Goal: Transaction & Acquisition: Purchase product/service

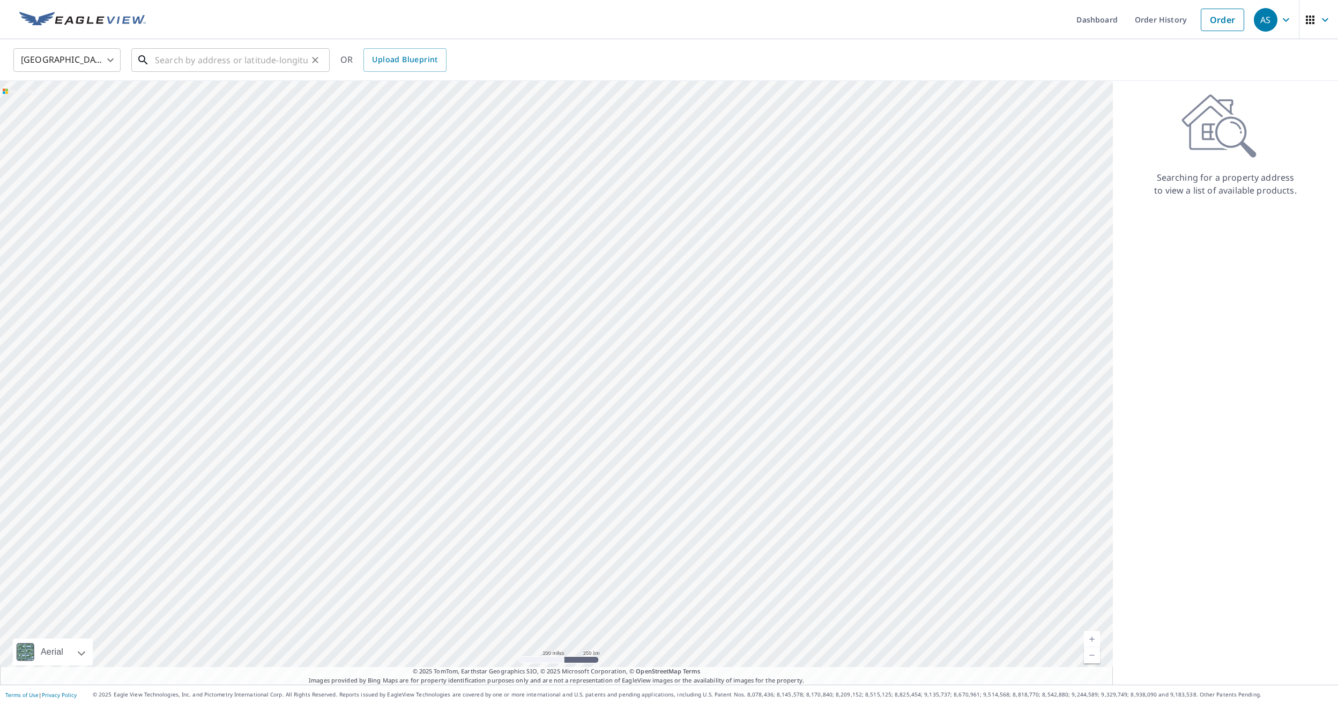
click at [226, 61] on input "text" at bounding box center [231, 60] width 153 height 30
paste input "[STREET_ADDRESS]"
click at [220, 87] on span "[STREET_ADDRESS]" at bounding box center [237, 91] width 168 height 13
type input "[STREET_ADDRESS]"
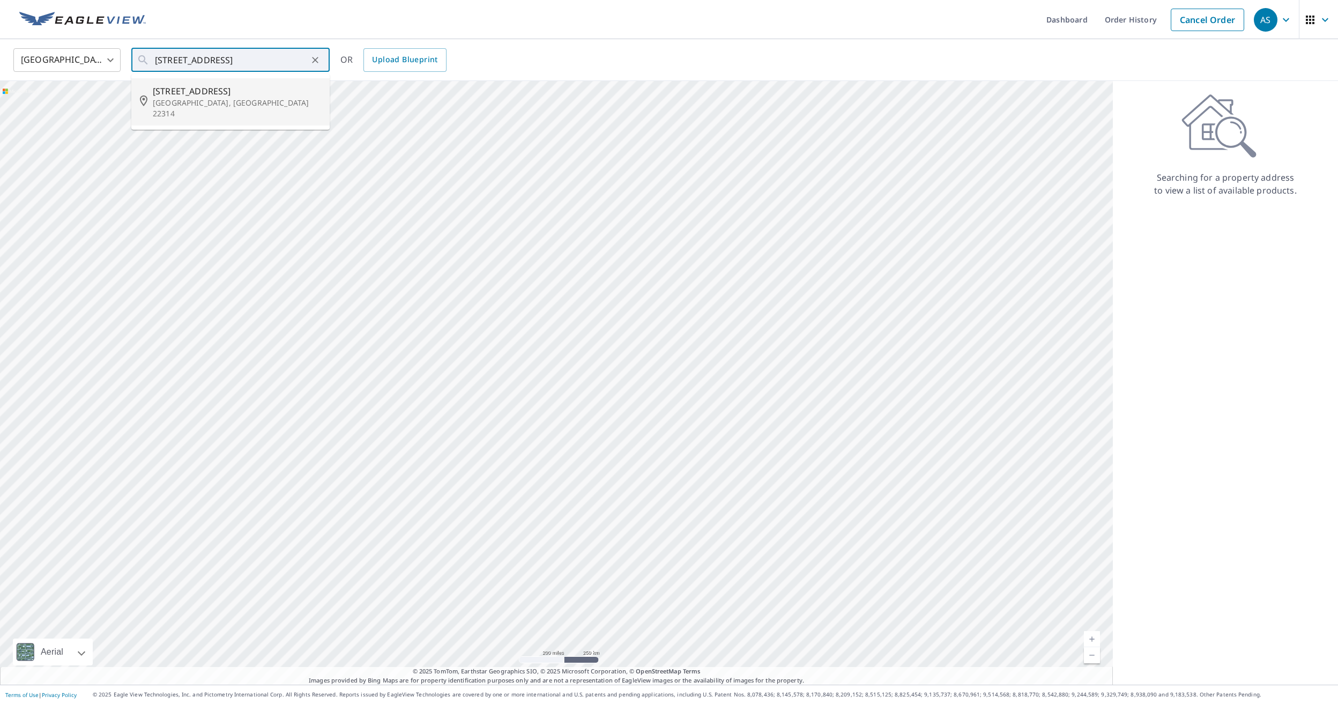
scroll to position [0, 0]
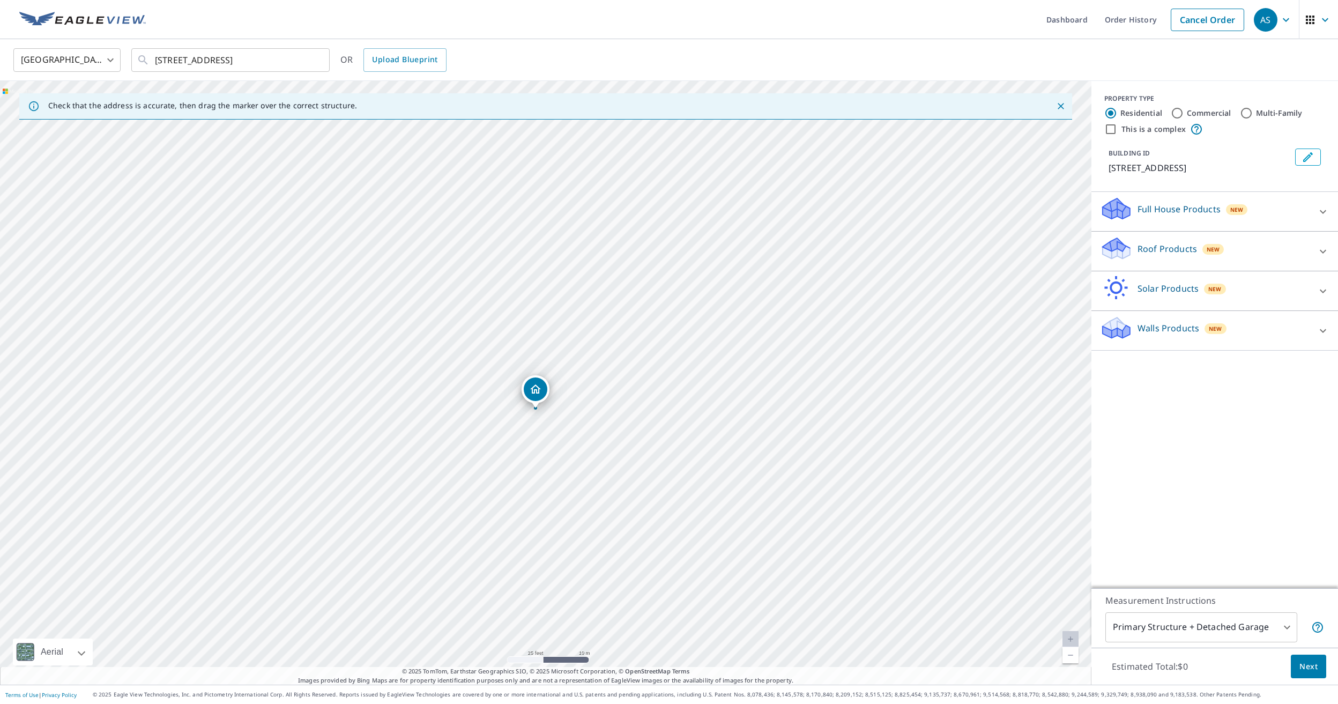
drag, startPoint x: 540, startPoint y: 368, endPoint x: 441, endPoint y: 354, distance: 100.2
click at [441, 354] on div "[STREET_ADDRESS]" at bounding box center [546, 383] width 1092 height 604
click at [1320, 252] on icon at bounding box center [1323, 251] width 13 height 13
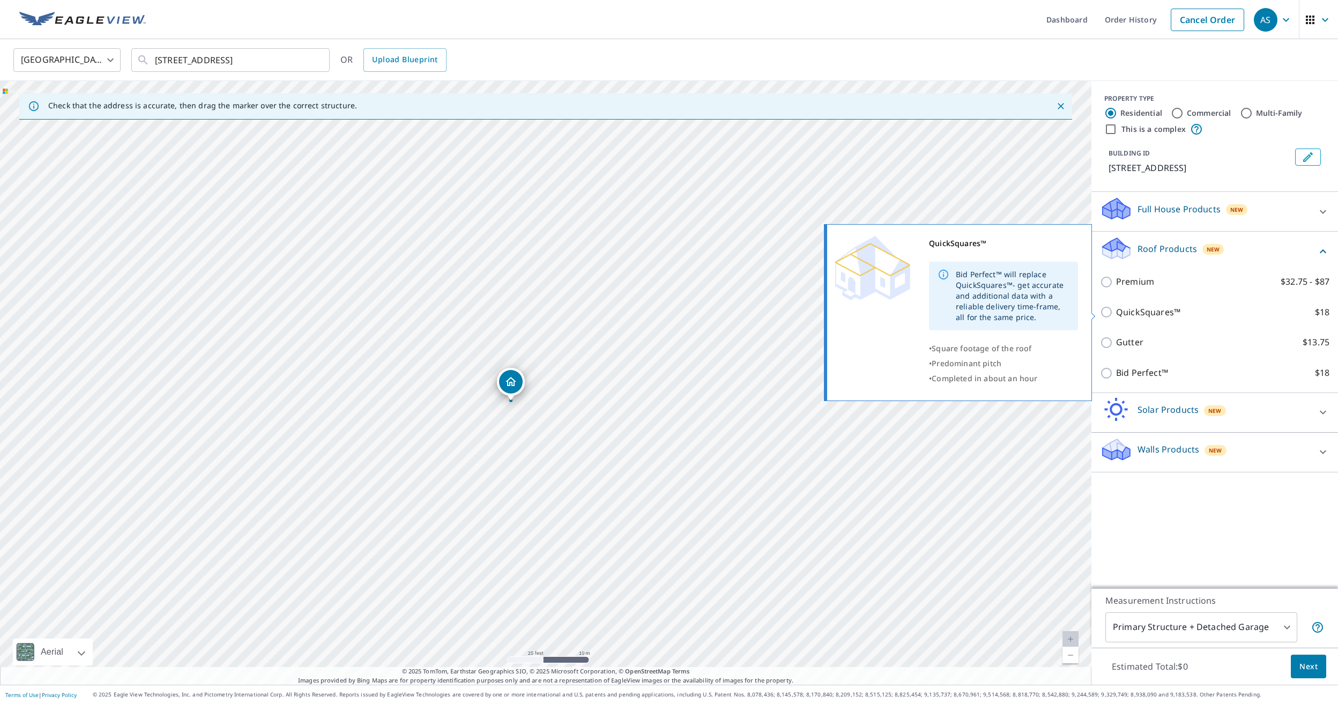
click at [1157, 318] on p "QuickSquares™" at bounding box center [1148, 312] width 64 height 13
click at [1116, 318] on input "QuickSquares™ $18" at bounding box center [1108, 312] width 16 height 13
checkbox input "true"
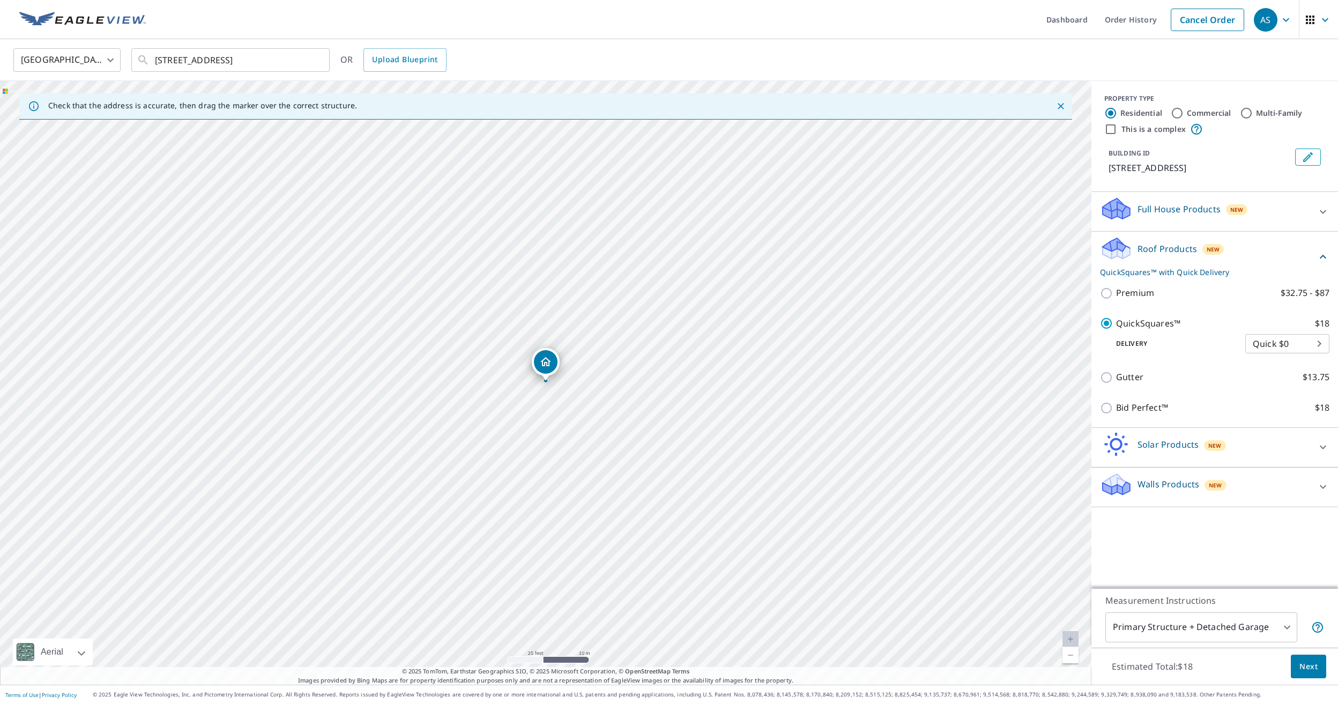
click at [1313, 659] on button "Next" at bounding box center [1308, 667] width 35 height 24
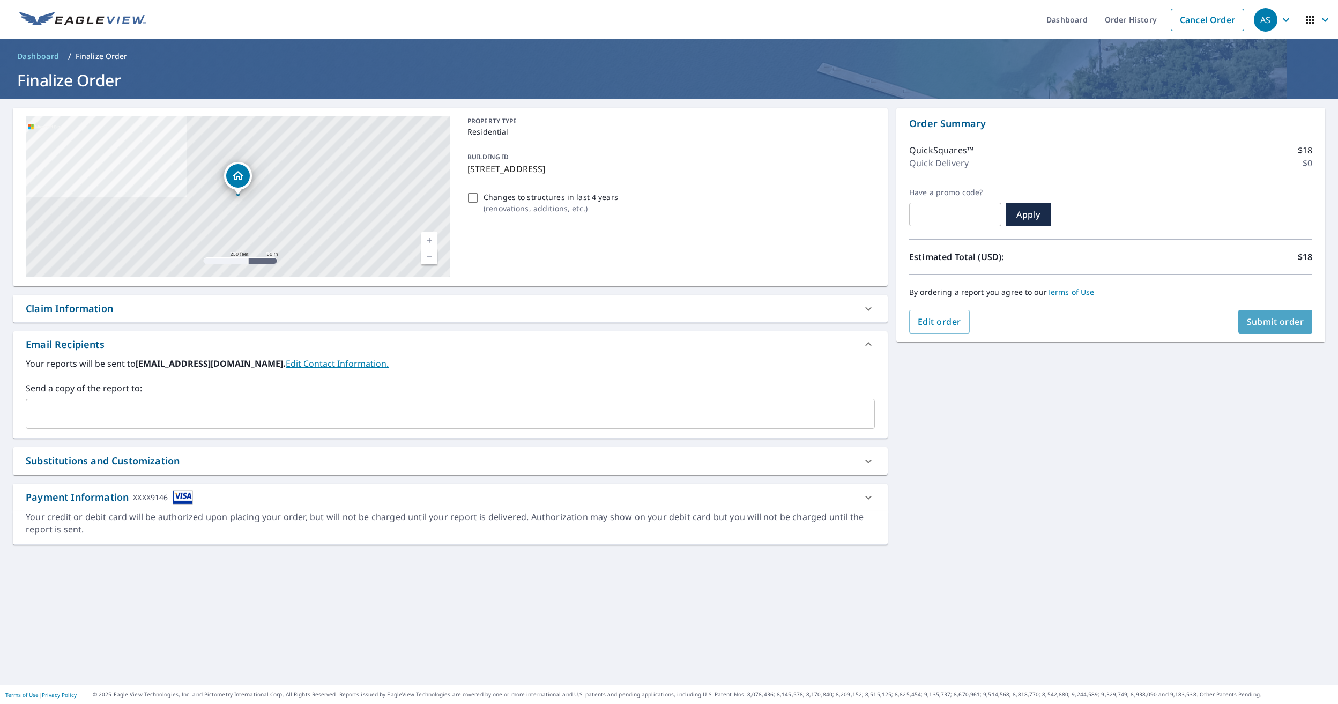
click at [1253, 313] on button "Submit order" at bounding box center [1276, 322] width 75 height 24
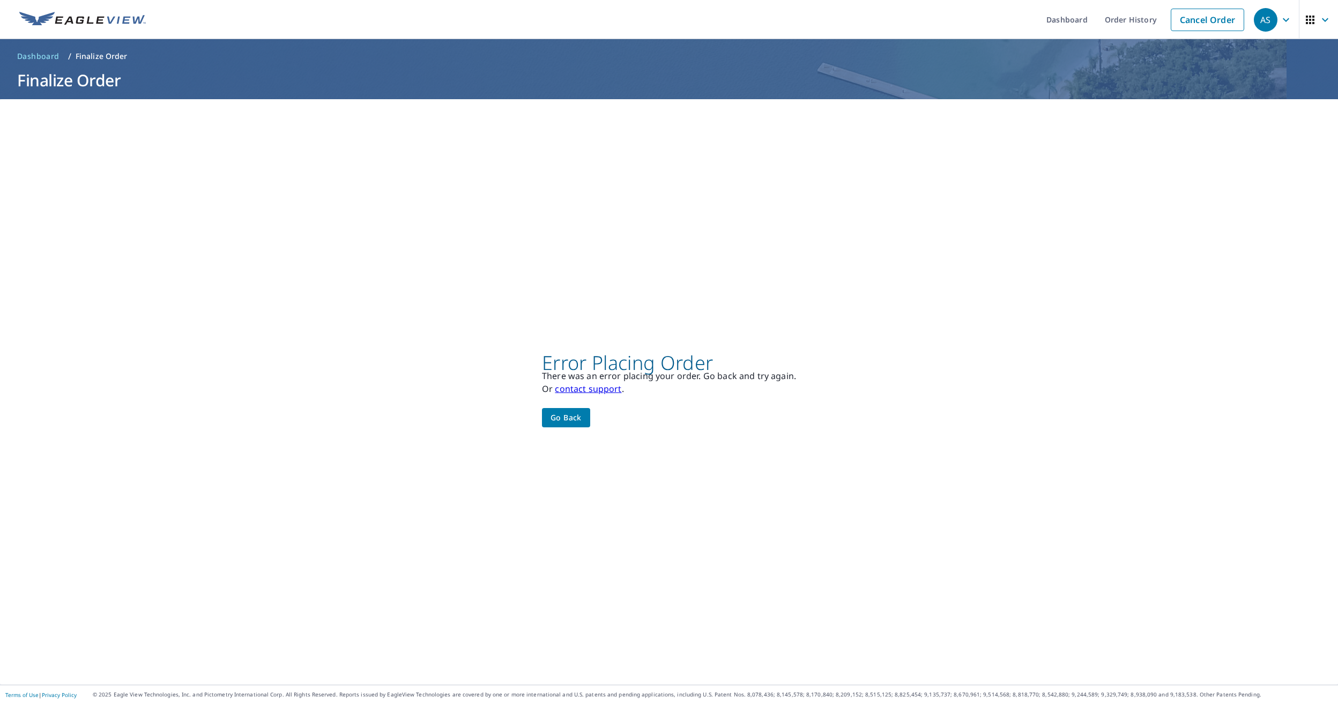
click at [569, 417] on span "Go back" at bounding box center [566, 417] width 31 height 13
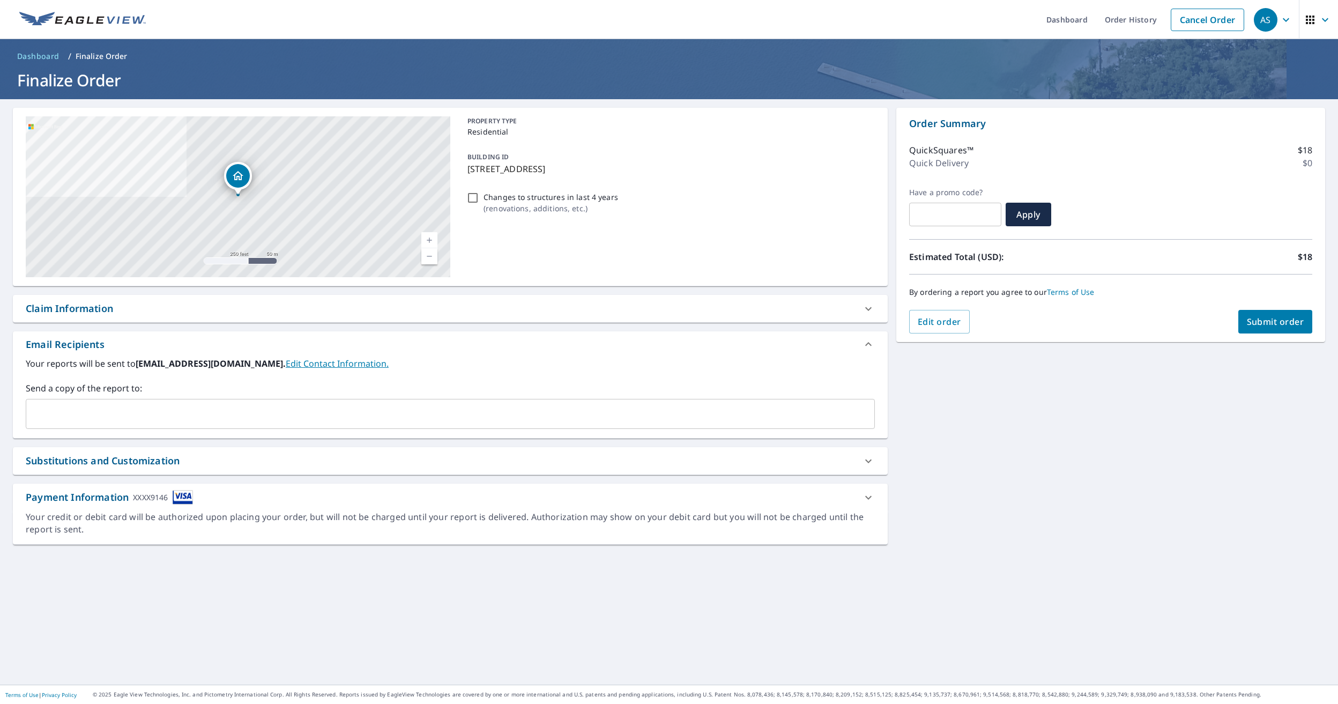
click at [163, 501] on div "XXXX9146" at bounding box center [150, 497] width 35 height 14
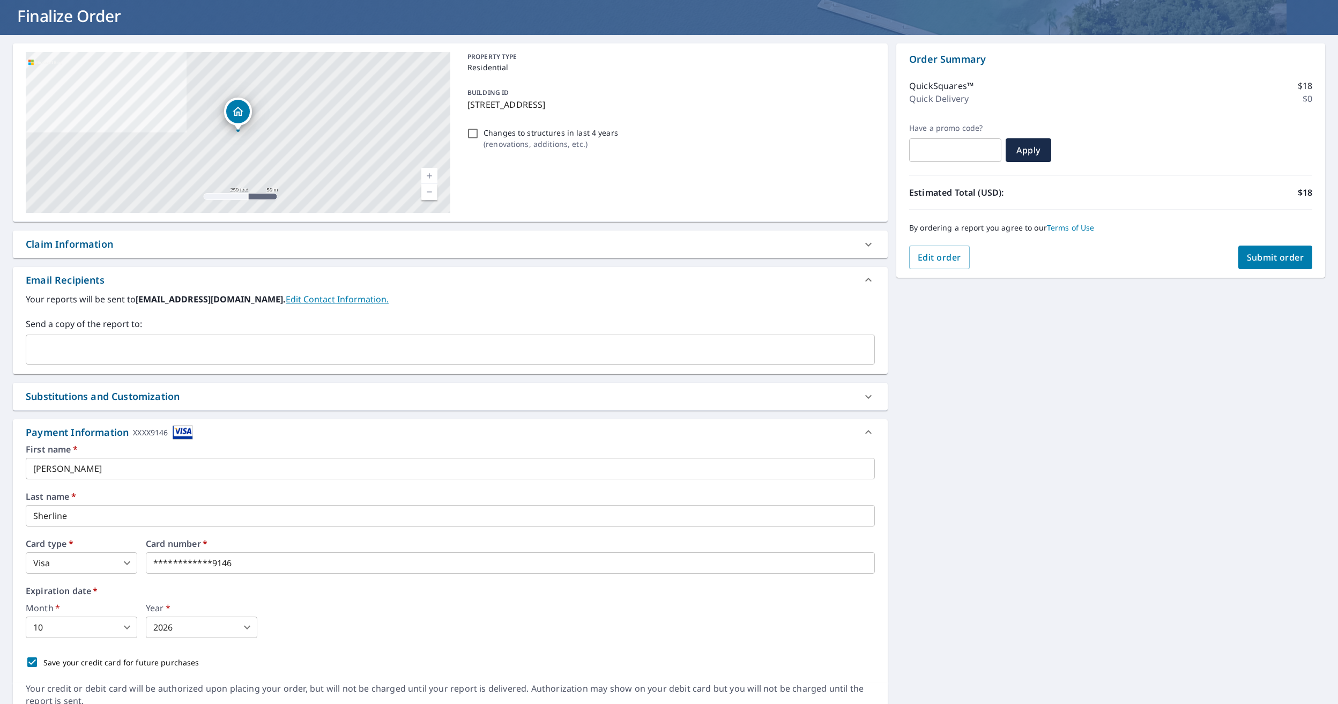
scroll to position [71, 0]
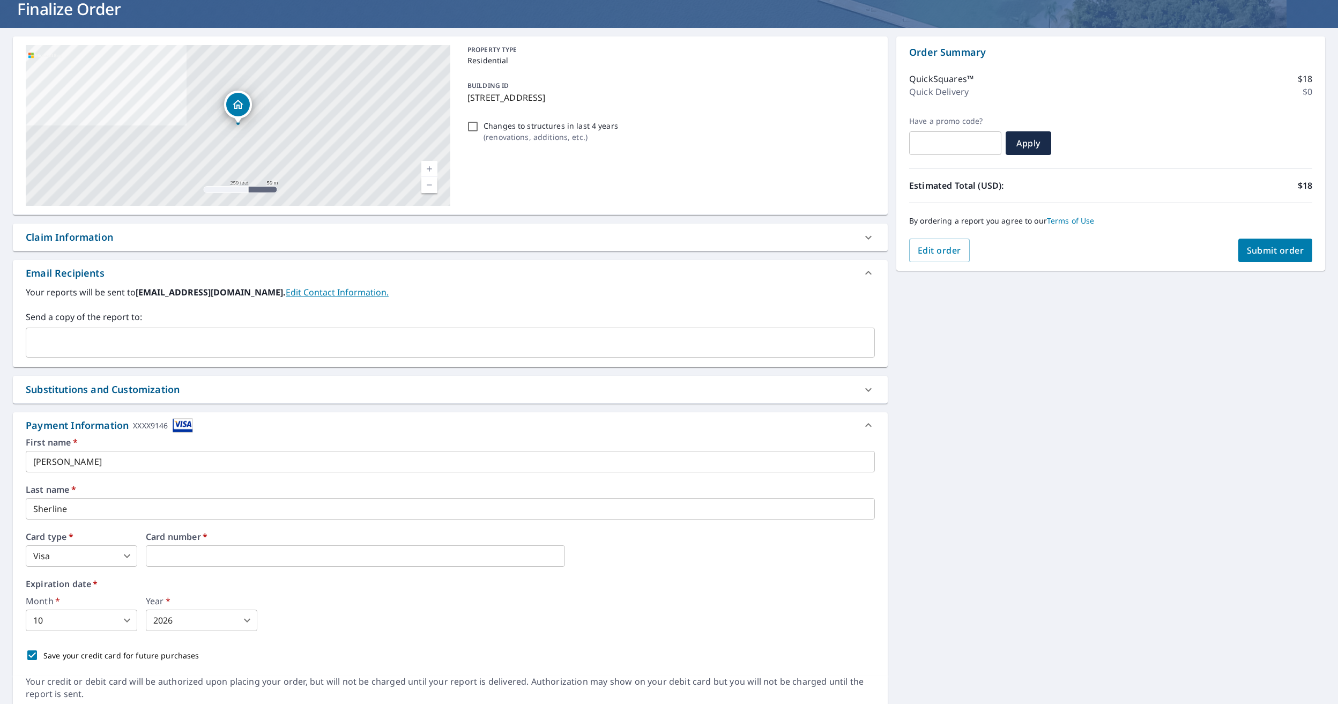
click at [265, 595] on div "Expiration date   * Month   * 10 10 ​ Year   * 2026 2026 ​" at bounding box center [450, 605] width 849 height 51
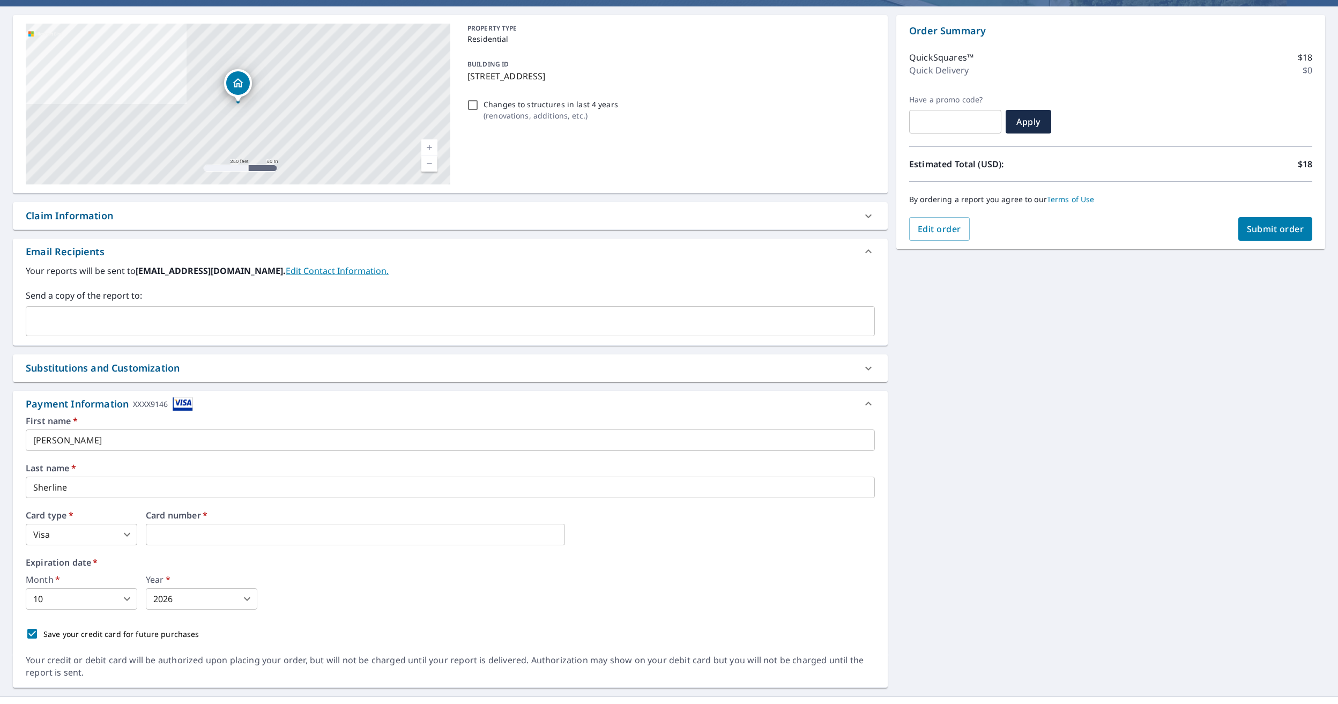
scroll to position [105, 0]
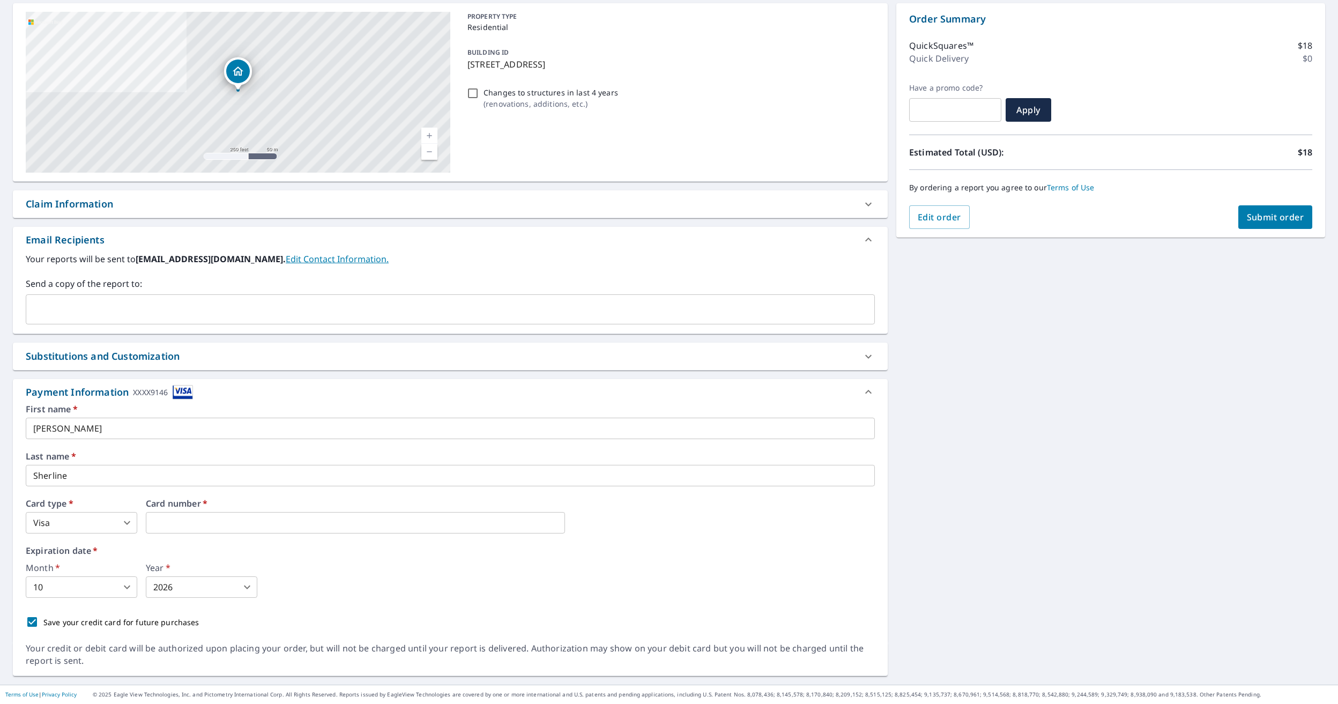
click at [322, 557] on div "Expiration date   * Month   * 10 10 ​ Year   * 2026 2026 ​" at bounding box center [450, 571] width 849 height 51
click at [1250, 216] on span "Submit order" at bounding box center [1275, 217] width 57 height 12
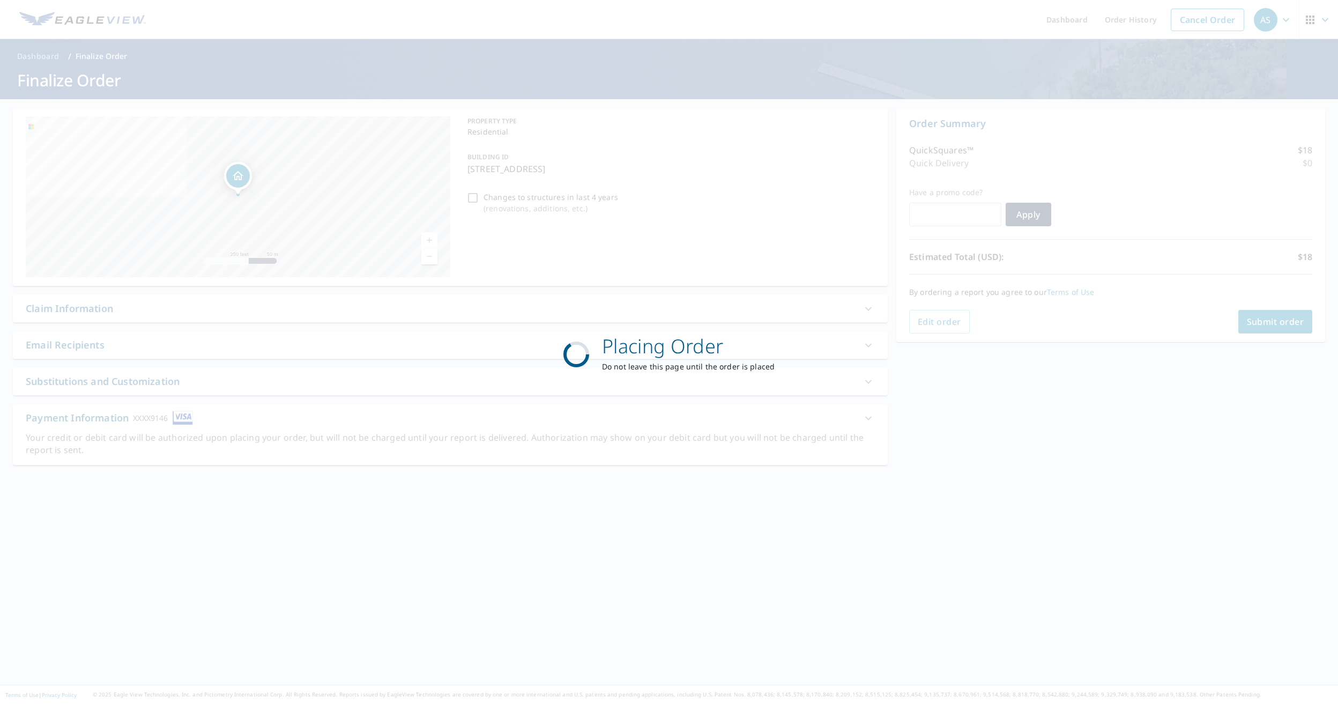
scroll to position [0, 0]
